Goal: Task Accomplishment & Management: Manage account settings

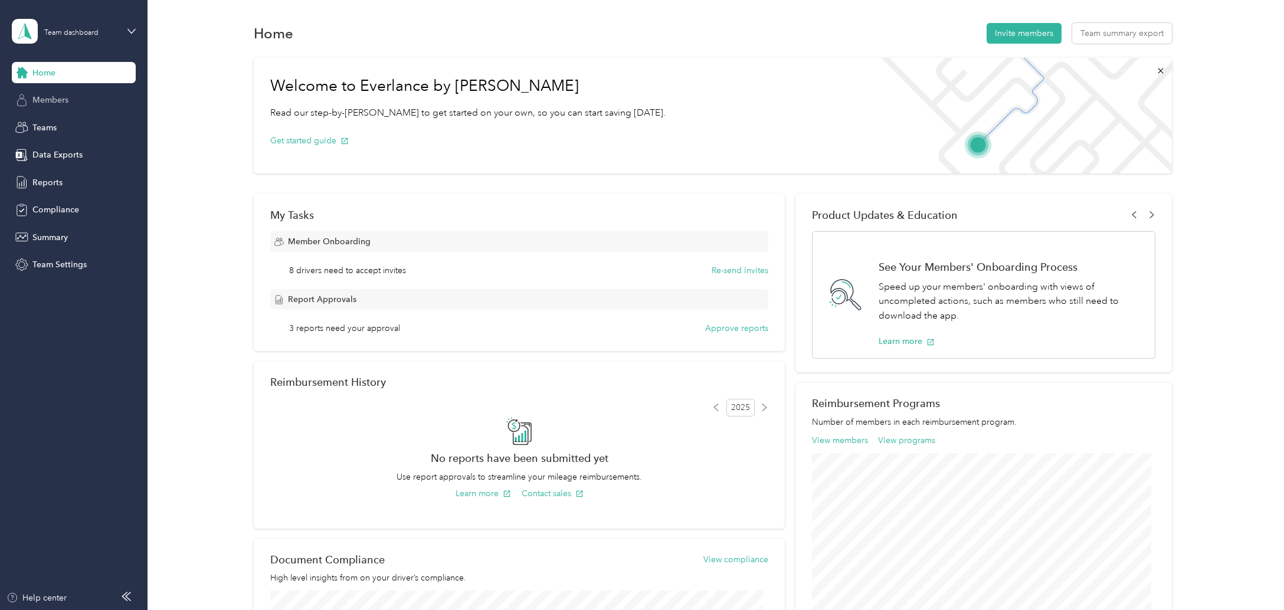
click at [41, 96] on span "Members" at bounding box center [50, 100] width 36 height 12
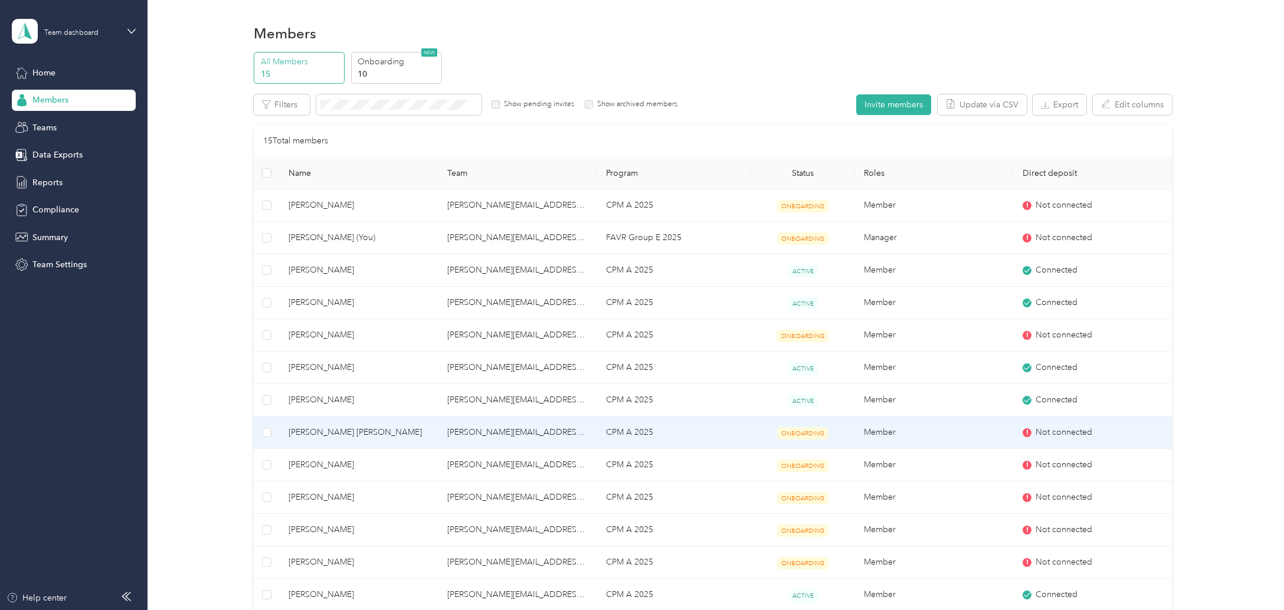
click at [1061, 430] on span "Not connected" at bounding box center [1063, 432] width 57 height 13
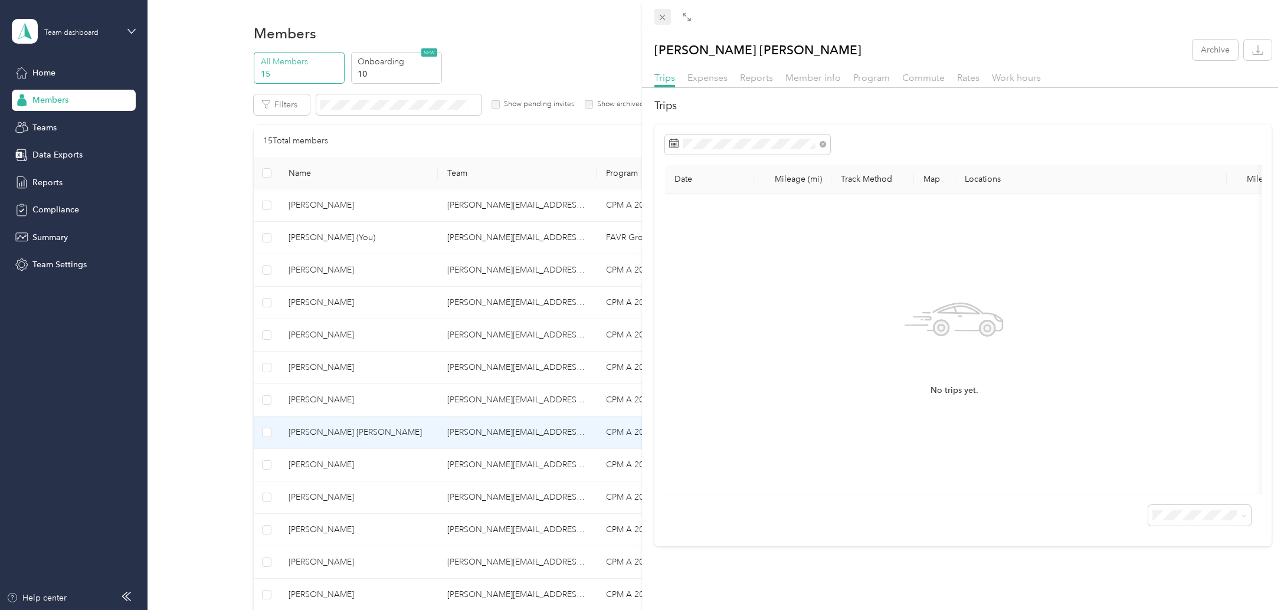
click at [658, 11] on span at bounding box center [662, 17] width 17 height 17
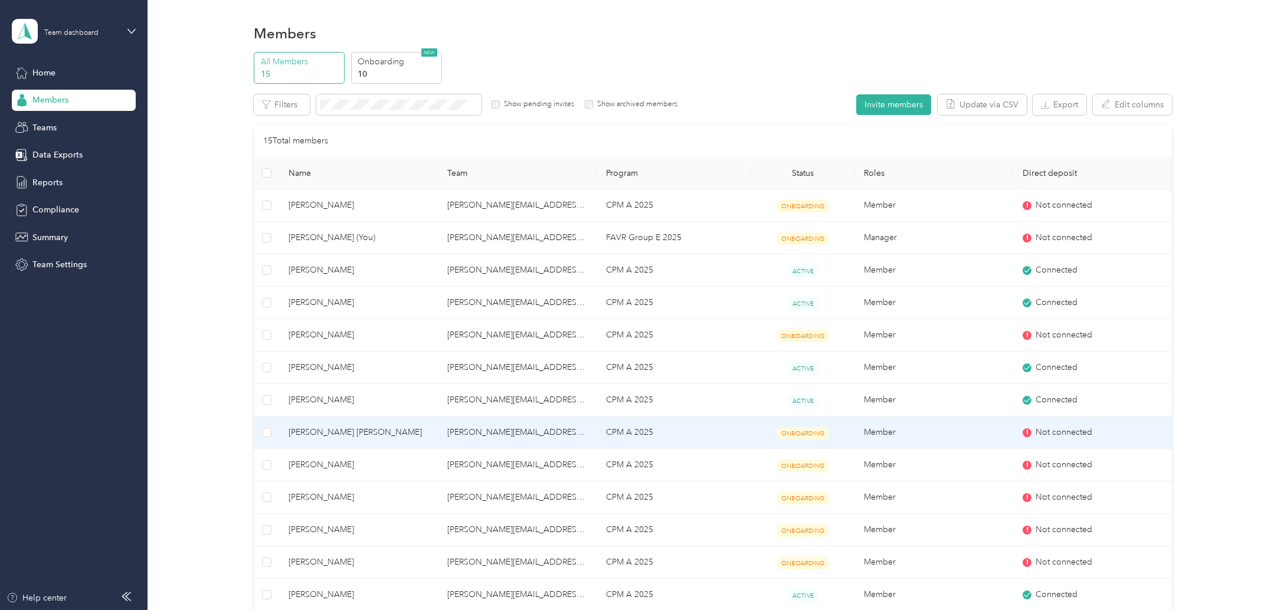
click at [1059, 426] on td "Not connected" at bounding box center [1092, 433] width 159 height 32
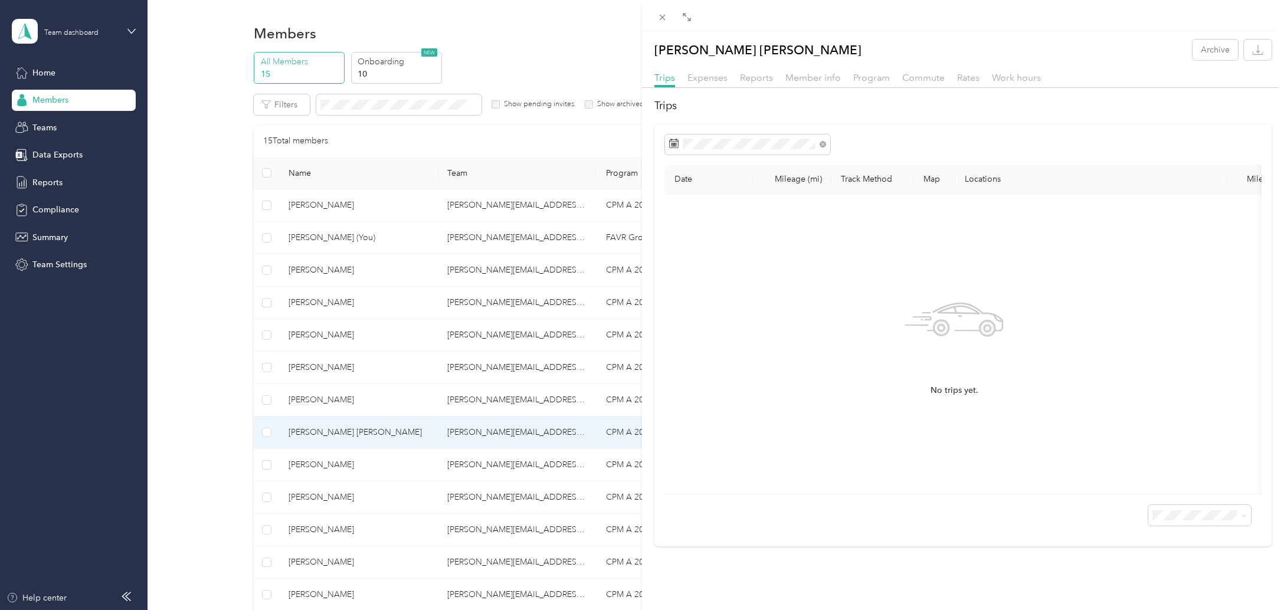
click at [752, 72] on span "Reports" at bounding box center [756, 77] width 33 height 11
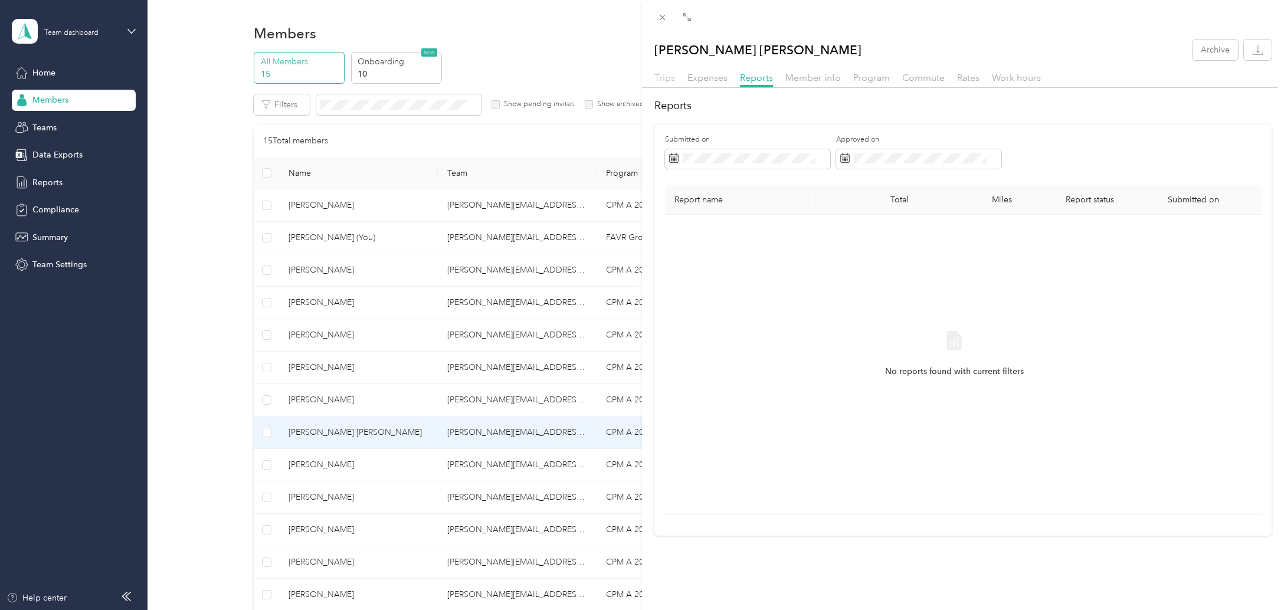
click at [667, 74] on span "Trips" at bounding box center [664, 77] width 21 height 11
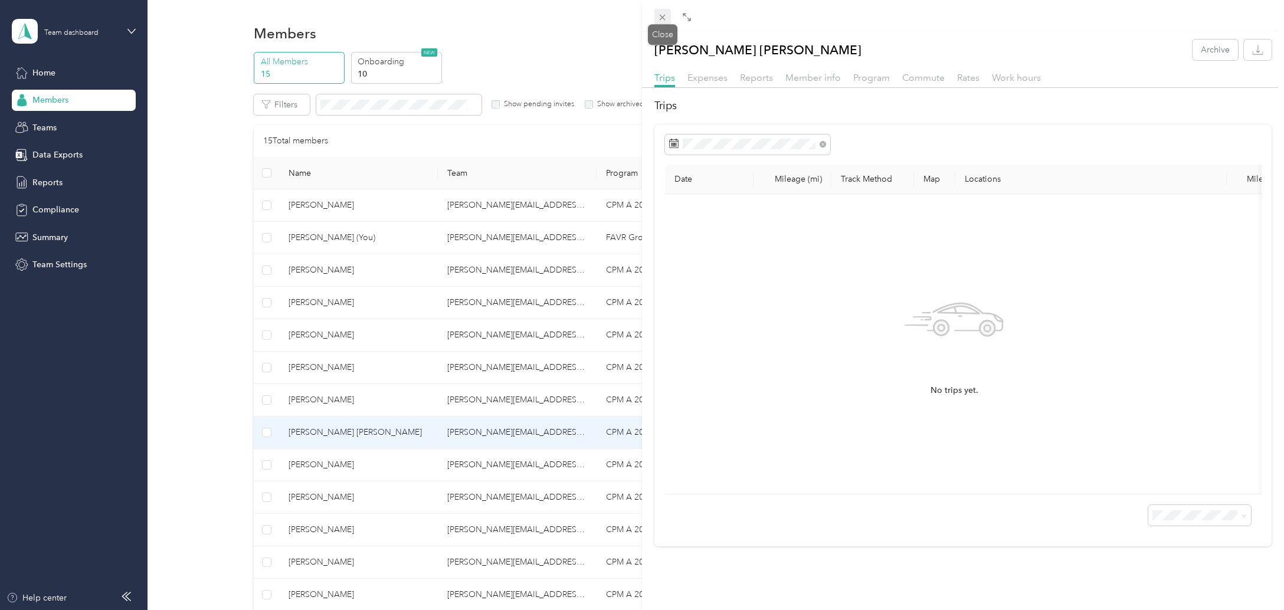
click at [661, 11] on span at bounding box center [662, 17] width 17 height 17
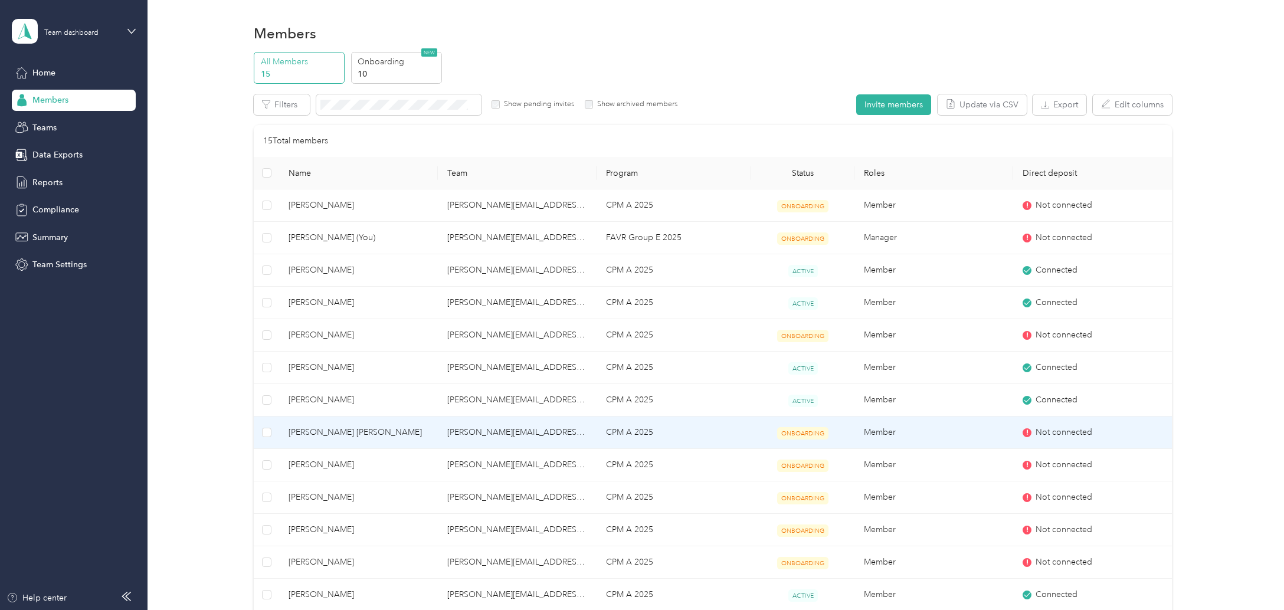
click at [1052, 427] on span "Not connected" at bounding box center [1063, 432] width 57 height 13
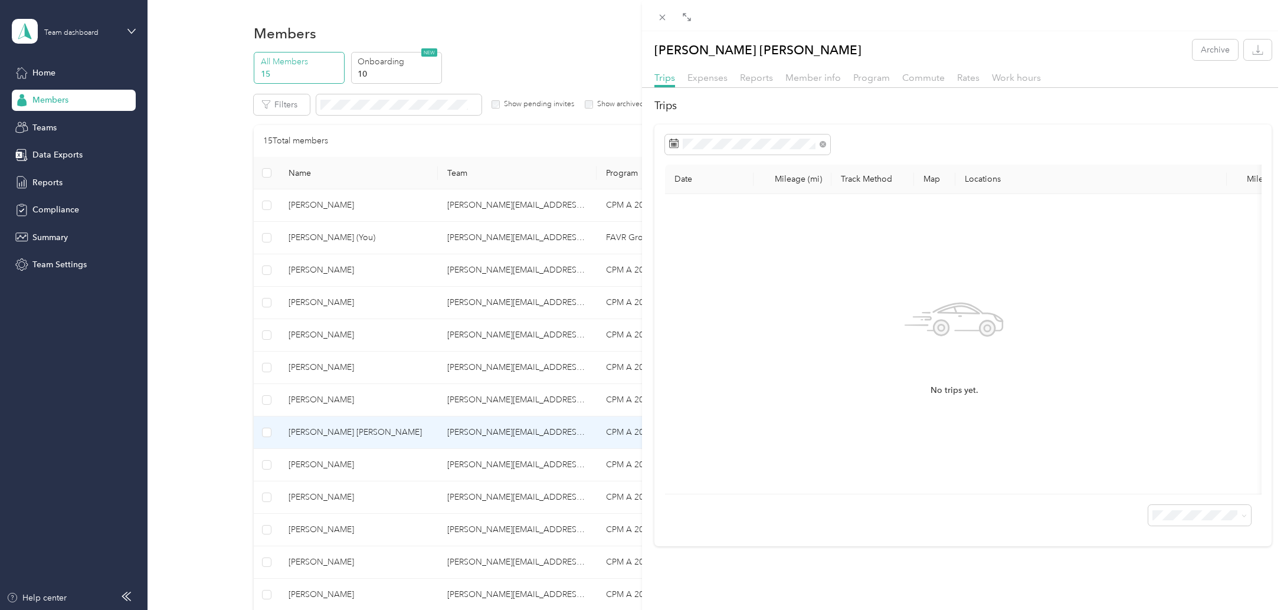
click at [983, 177] on th "Locations" at bounding box center [1090, 179] width 271 height 29
click at [933, 178] on th "Map" at bounding box center [934, 179] width 41 height 29
click at [752, 76] on span "Reports" at bounding box center [756, 77] width 33 height 11
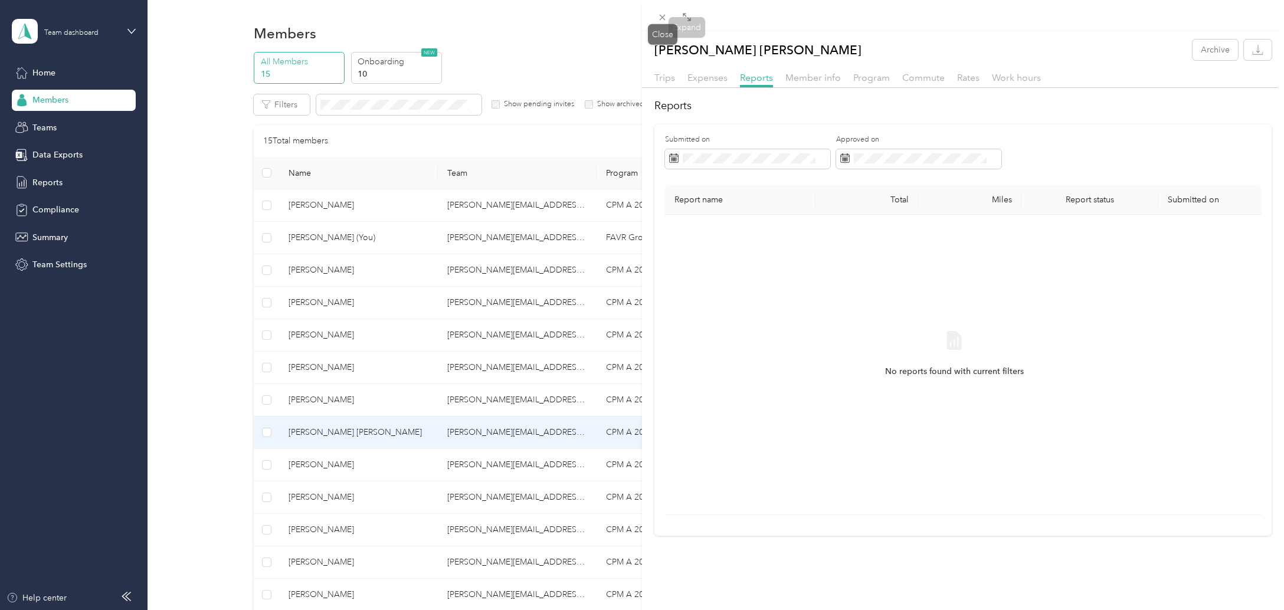
click at [662, 12] on icon at bounding box center [662, 17] width 10 height 10
